Goal: Navigation & Orientation: Find specific page/section

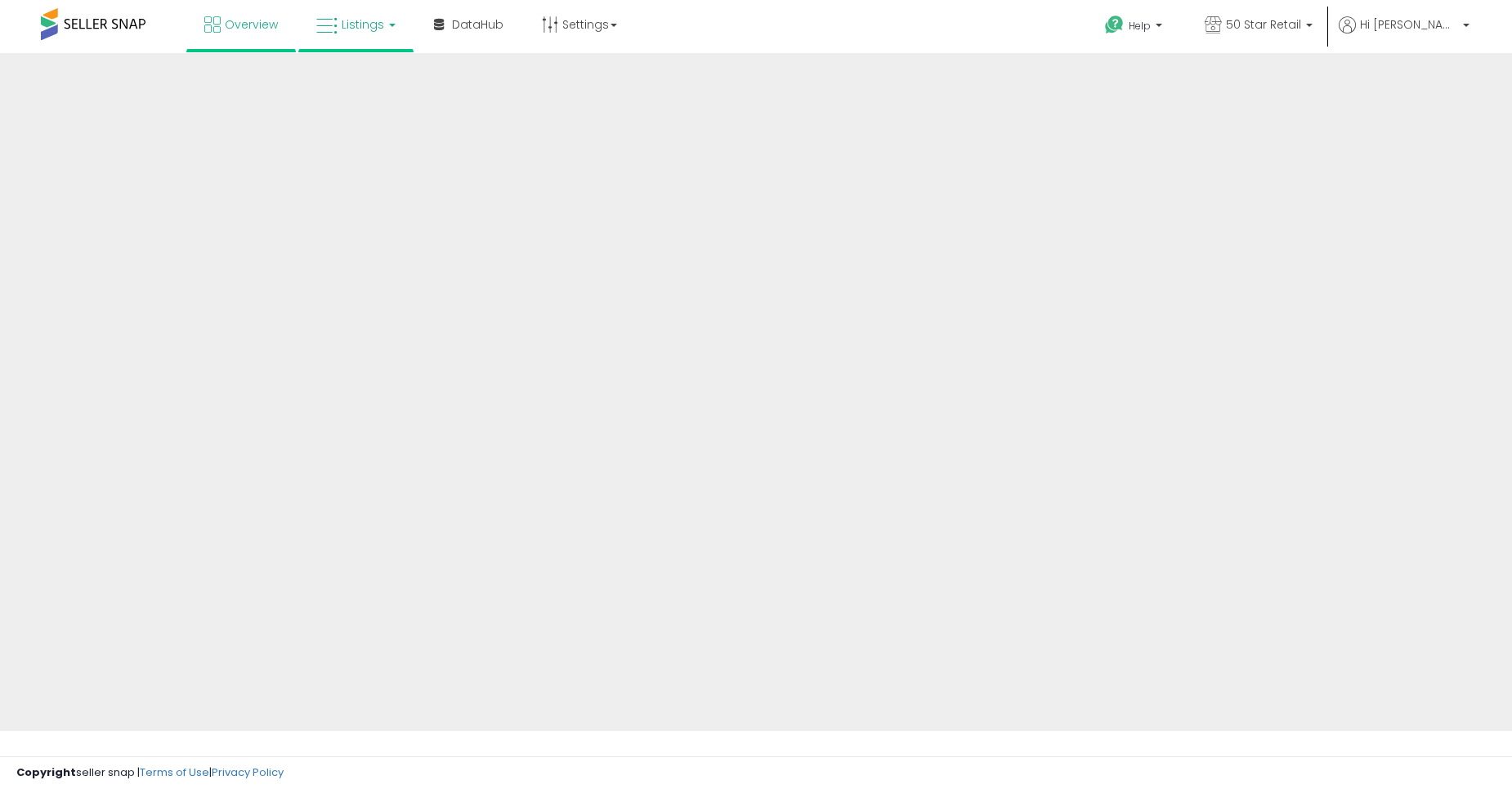
click at [371, 14] on link "Listings" at bounding box center [355, 24] width 103 height 49
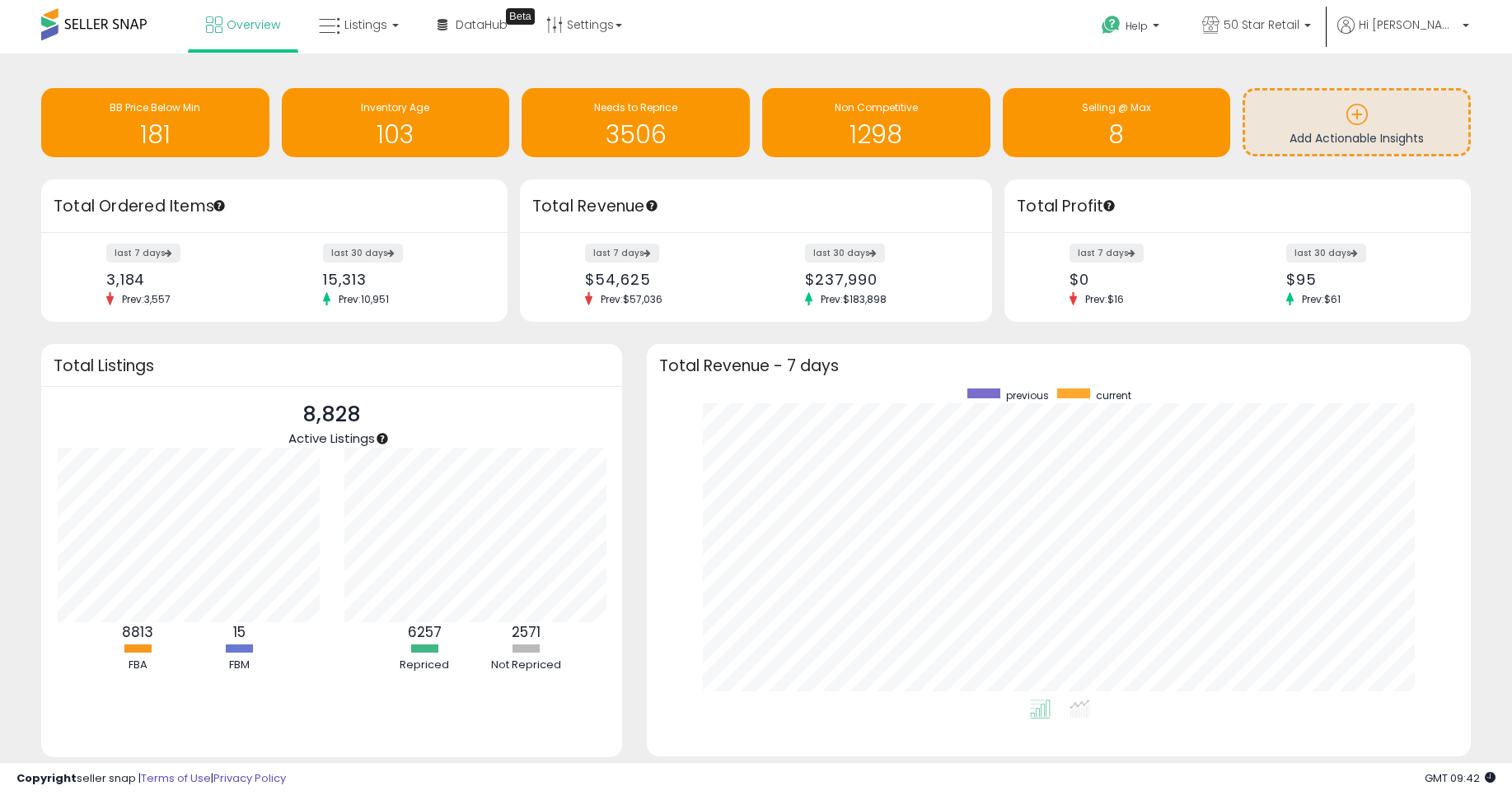
scroll to position [823075, 823094]
click at [344, 25] on span "Listings" at bounding box center [366, 24] width 43 height 17
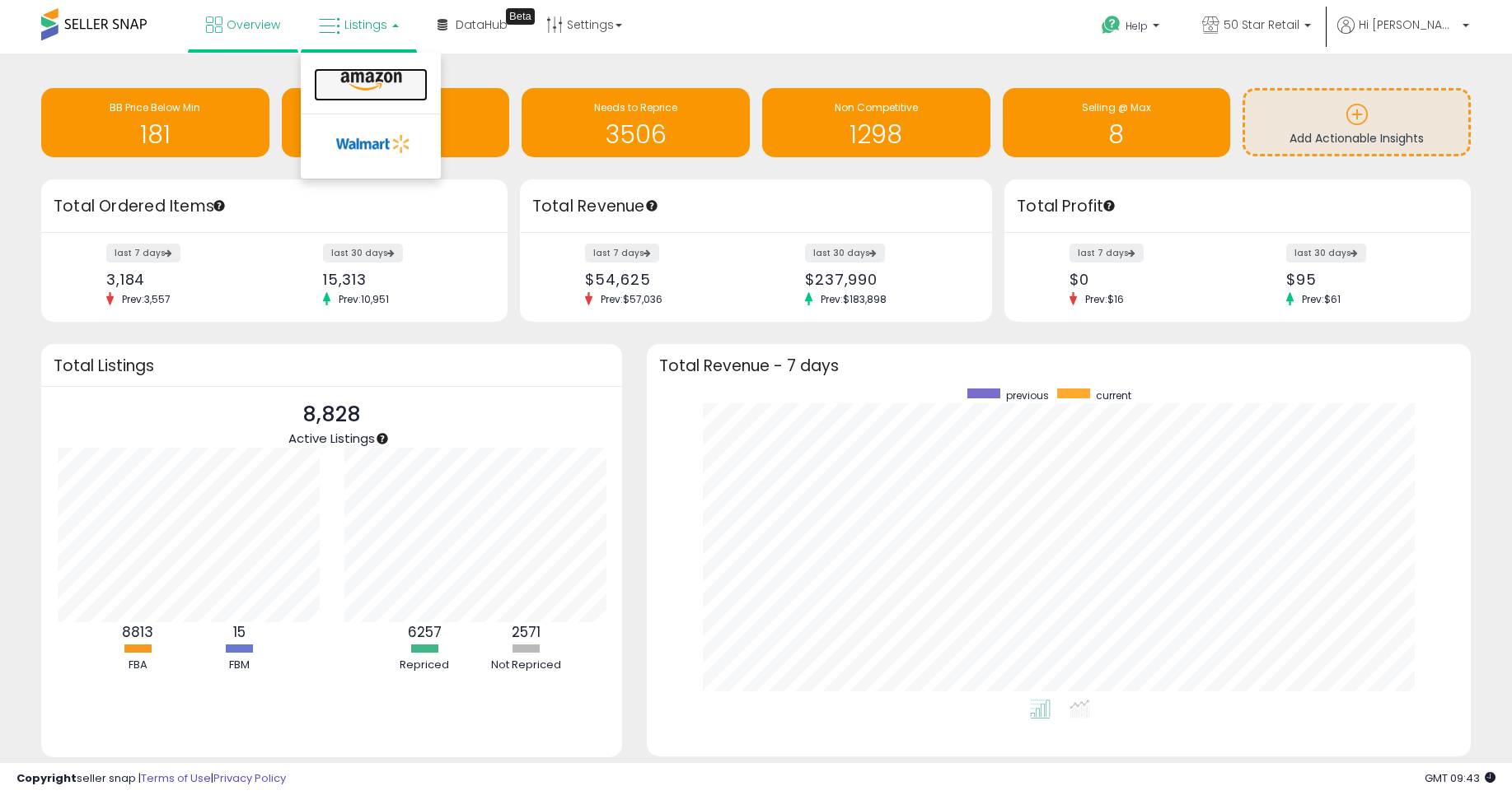
click at [373, 73] on icon at bounding box center [371, 82] width 72 height 21
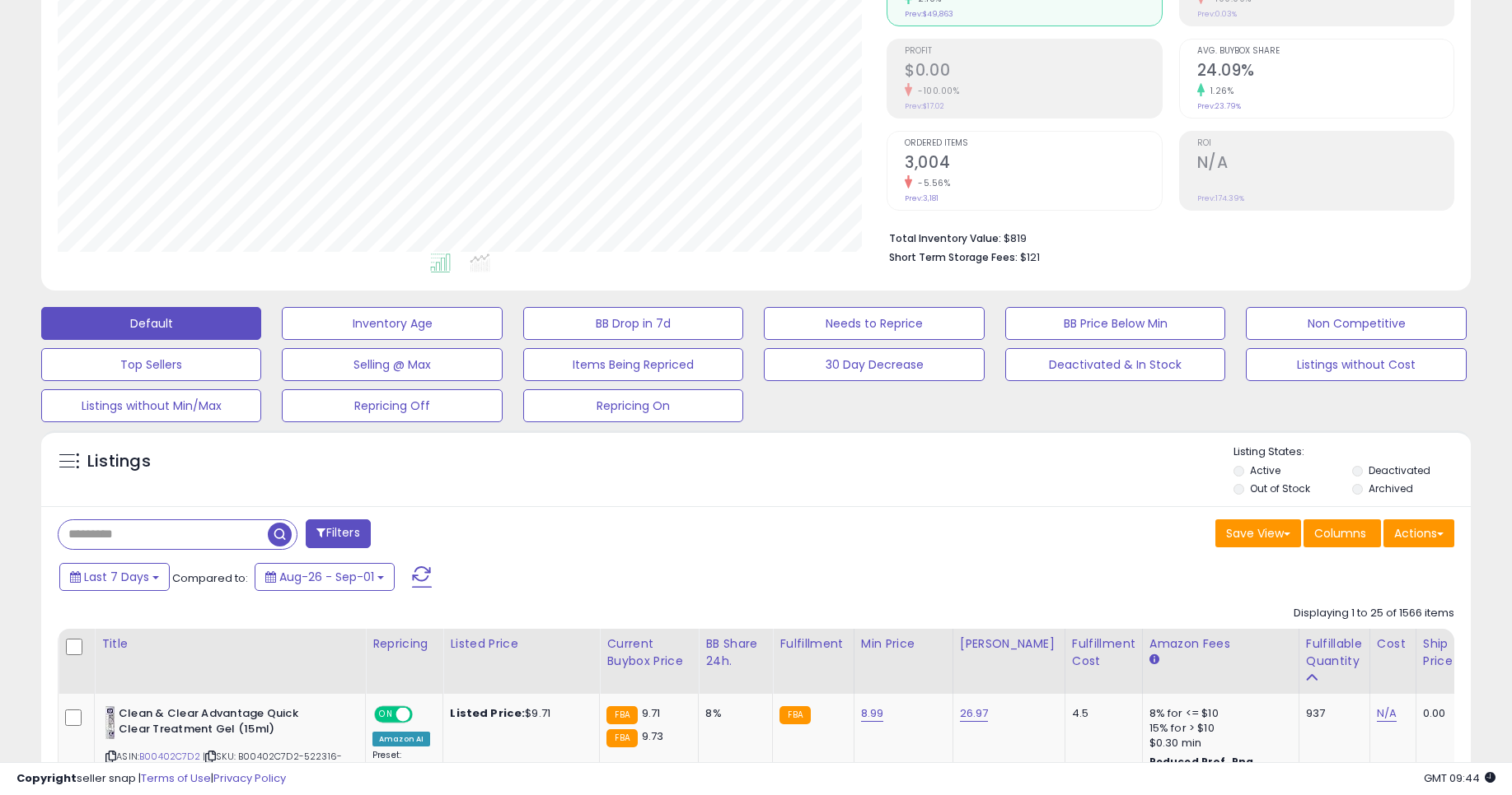
scroll to position [98, 0]
